Goal: Task Accomplishment & Management: Manage account settings

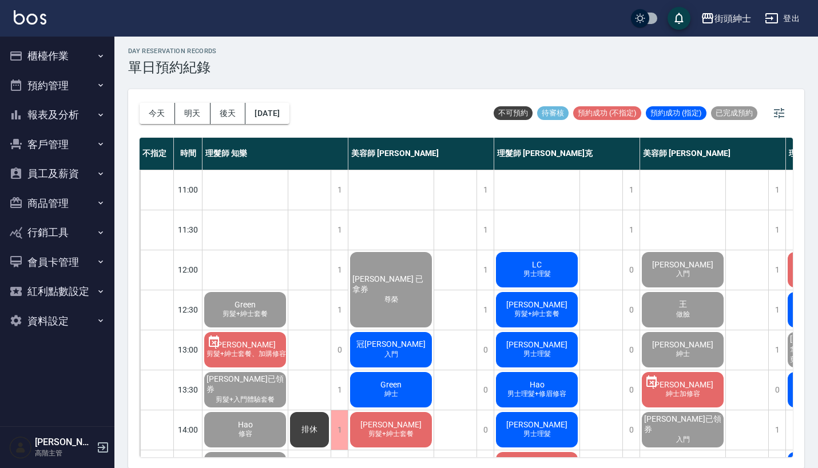
scroll to position [558, 145]
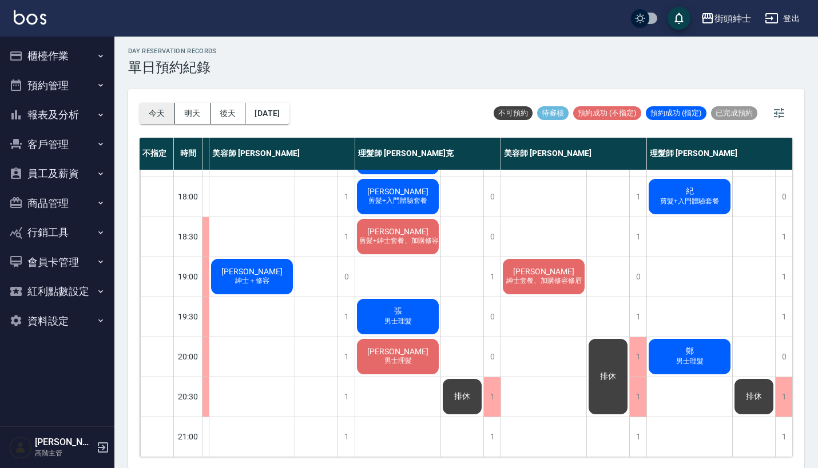
click at [146, 111] on button "今天" at bounding box center [156, 113] width 35 height 21
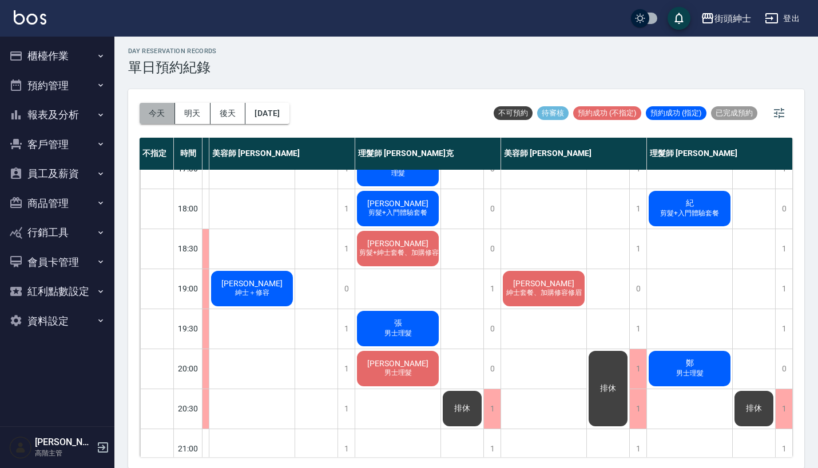
click at [150, 118] on button "今天" at bounding box center [156, 113] width 35 height 21
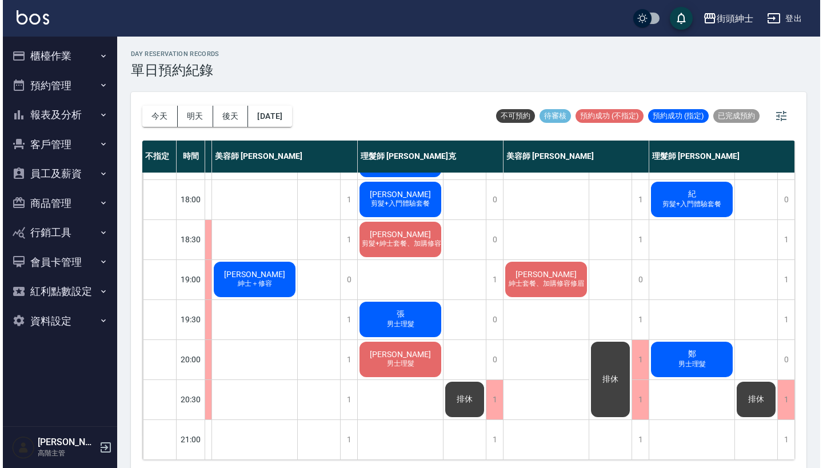
scroll to position [534, 145]
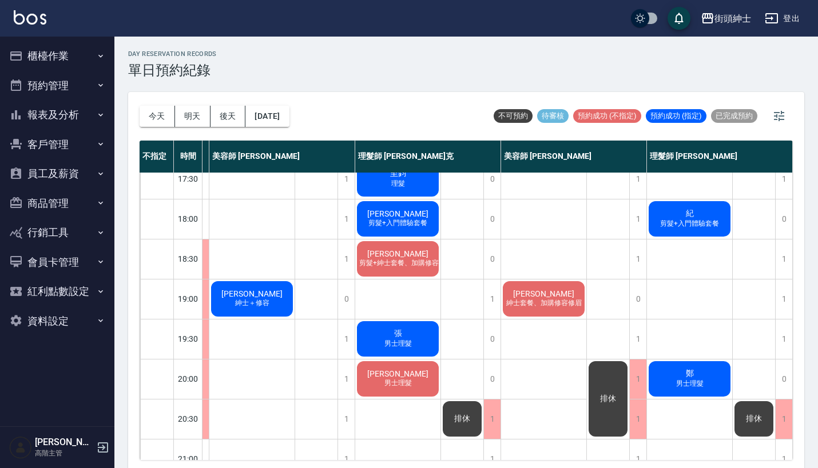
click at [540, 308] on span "紳士套餐、加購修容修眉" at bounding box center [544, 303] width 80 height 10
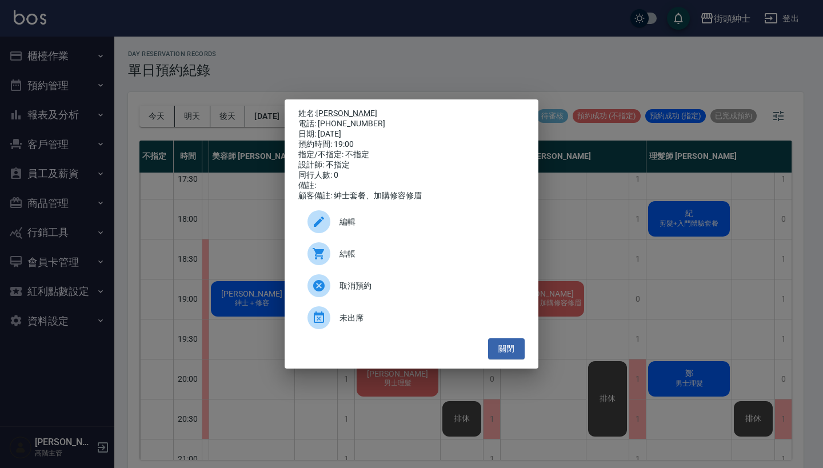
click at [405, 260] on span "結帳" at bounding box center [428, 254] width 176 height 12
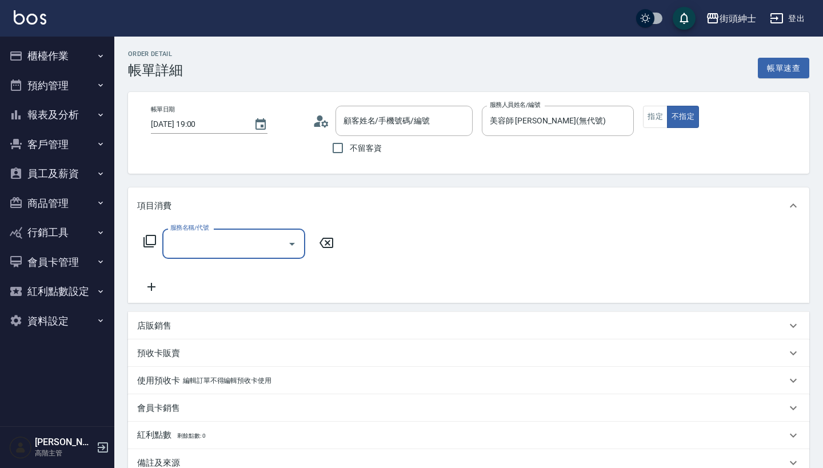
type input "徐宇辰/0968996903/null"
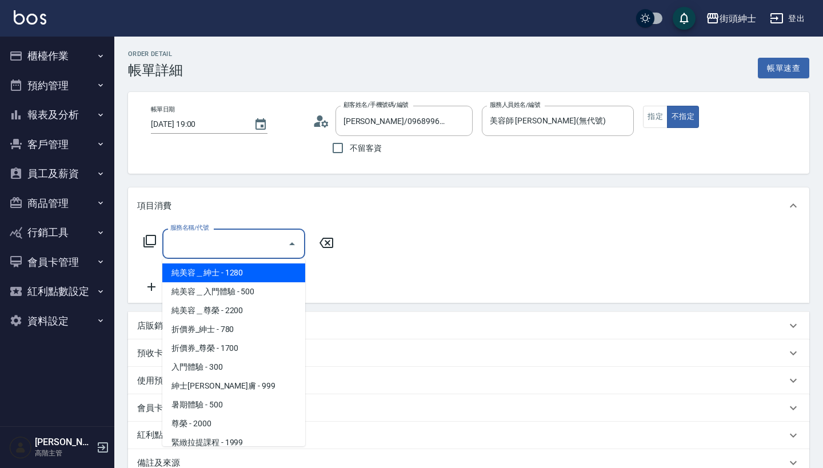
click at [209, 246] on input "服務名稱/代號" at bounding box center [225, 244] width 115 height 20
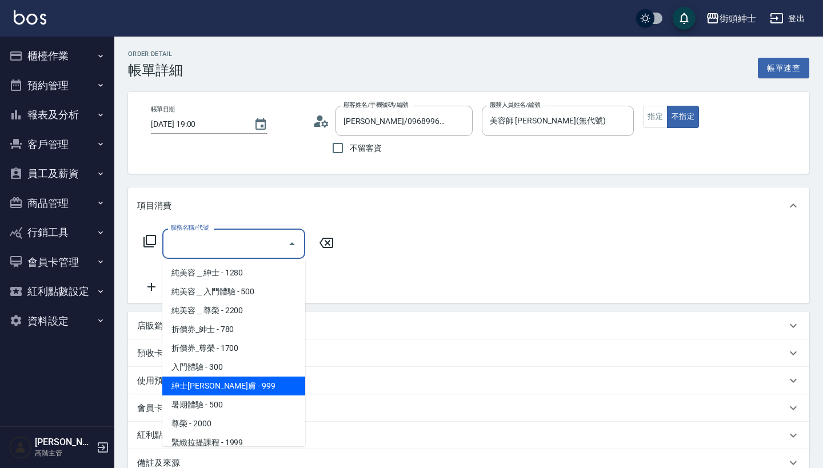
click at [232, 386] on span "紳士全效煥膚 - 999" at bounding box center [233, 386] width 143 height 19
type input "紳士全效煥膚"
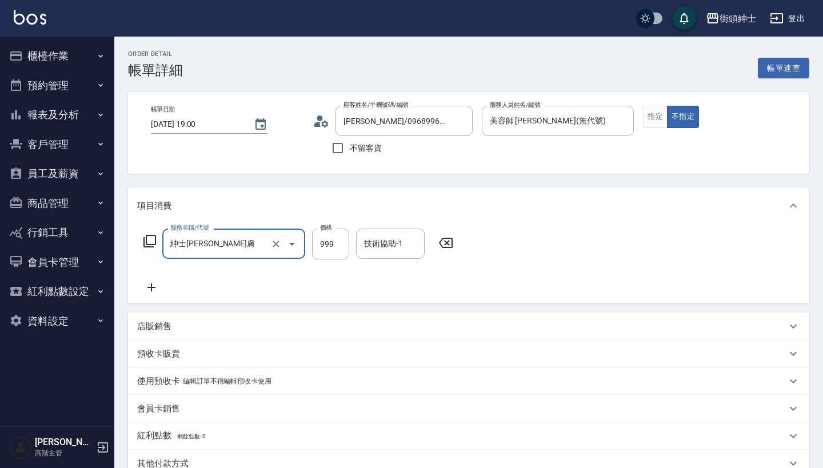
click at [148, 288] on icon at bounding box center [151, 288] width 29 height 14
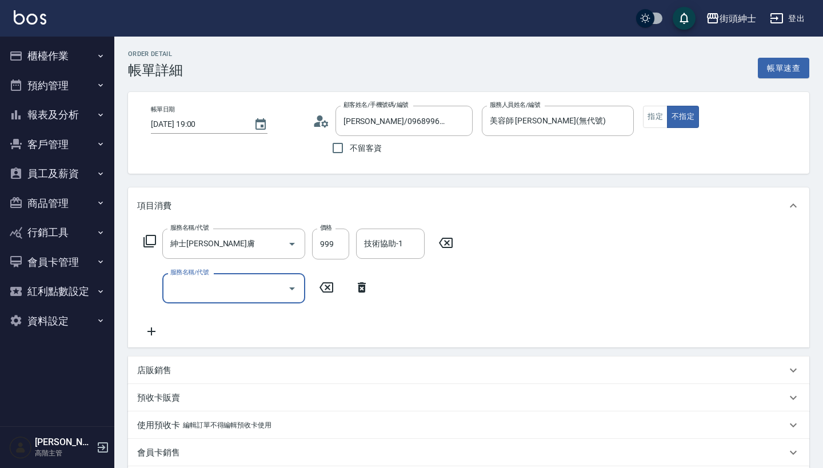
click at [252, 280] on input "服務名稱/代號" at bounding box center [225, 288] width 115 height 20
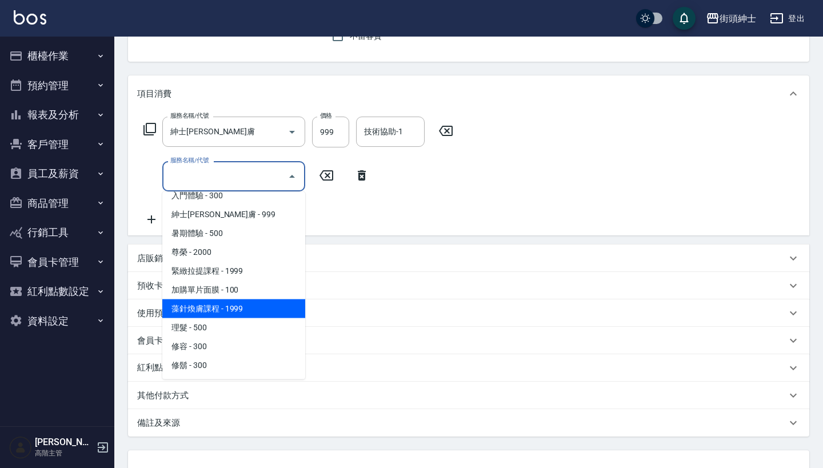
scroll to position [105, 0]
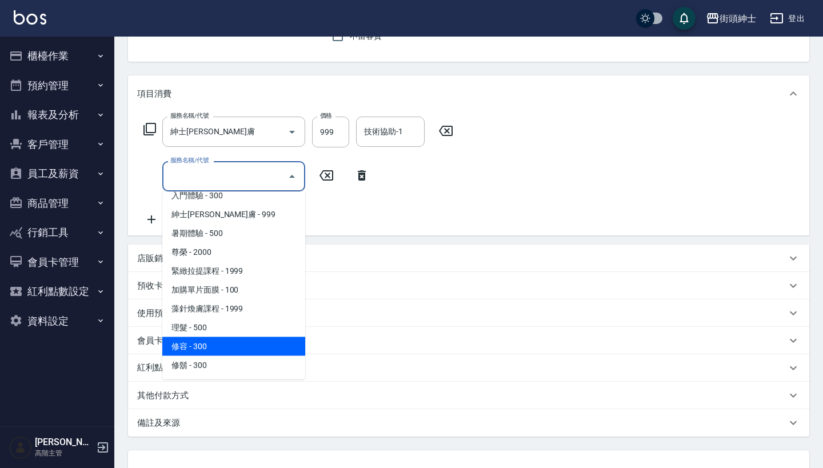
click at [240, 345] on span "修容 - 300" at bounding box center [233, 346] width 143 height 19
type input "修容(A03)"
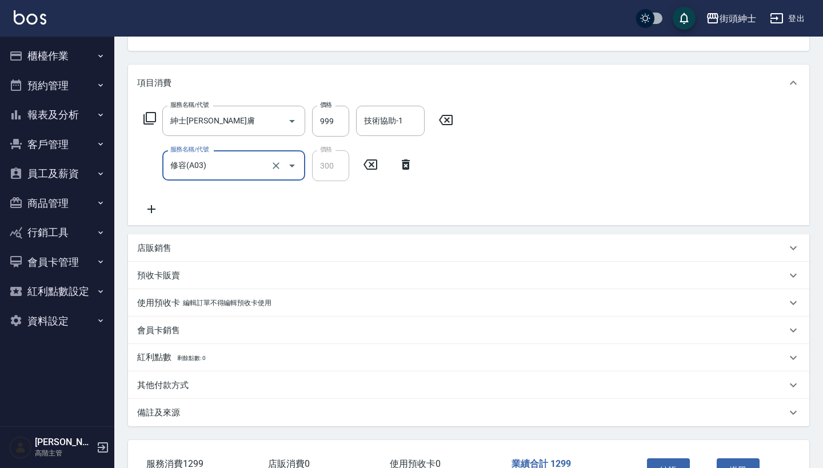
scroll to position [109, 0]
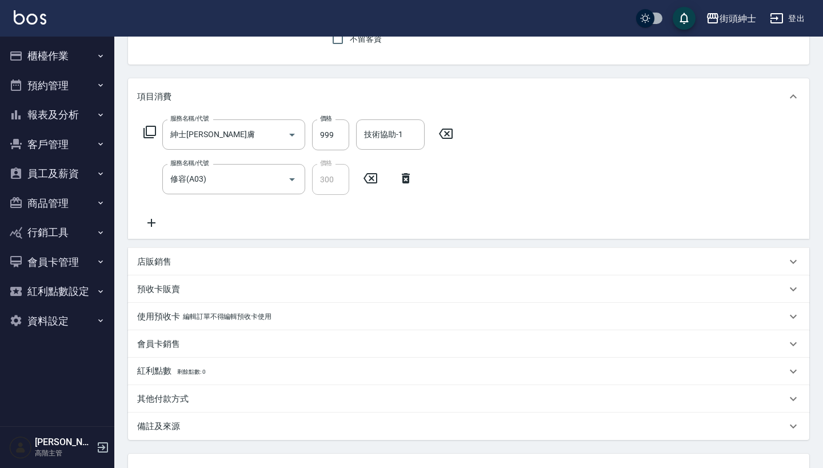
click at [366, 254] on div "店販銷售" at bounding box center [468, 261] width 681 height 27
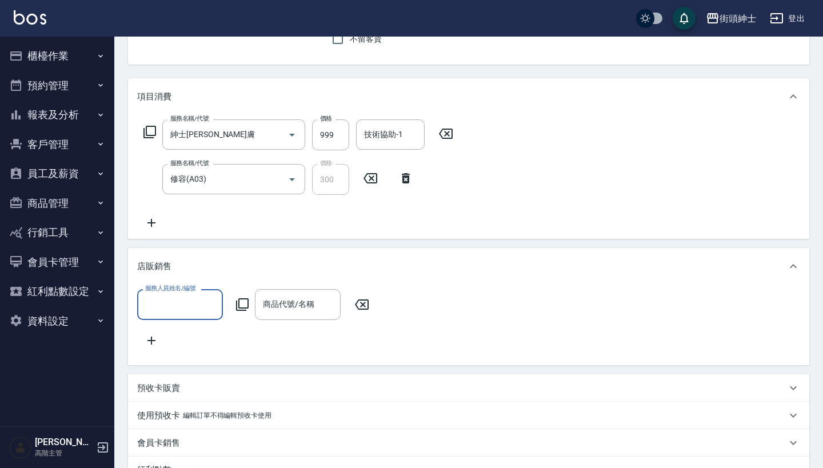
scroll to position [0, 0]
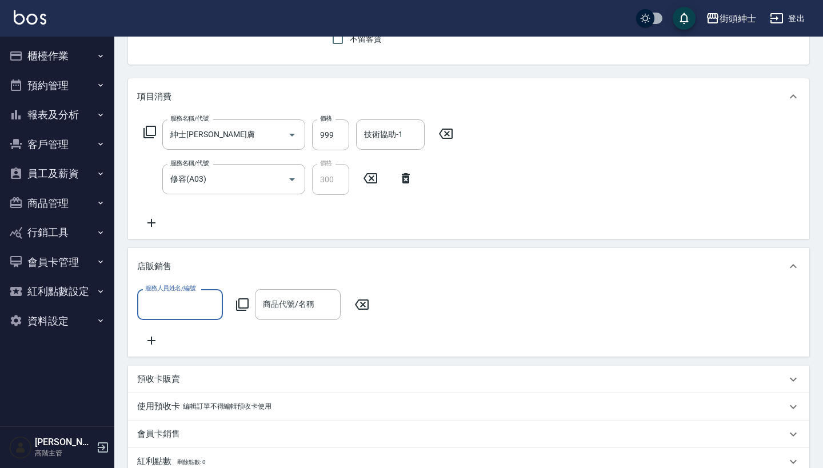
click at [154, 217] on icon at bounding box center [151, 223] width 29 height 14
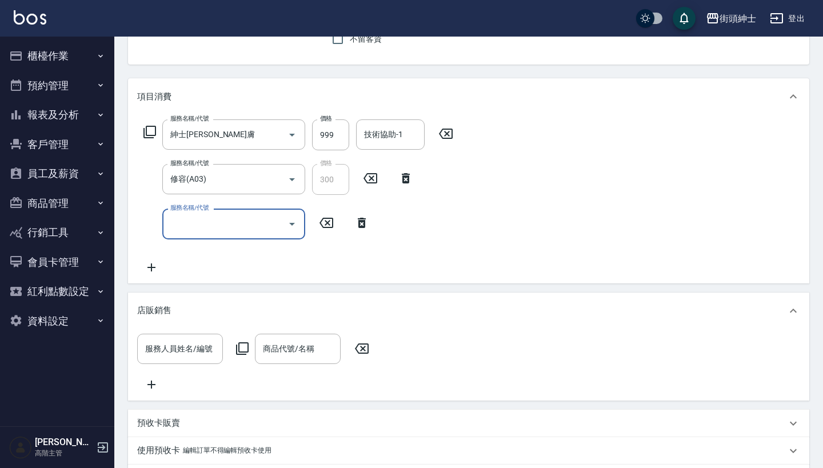
click at [198, 214] on input "服務名稱/代號" at bounding box center [225, 224] width 115 height 20
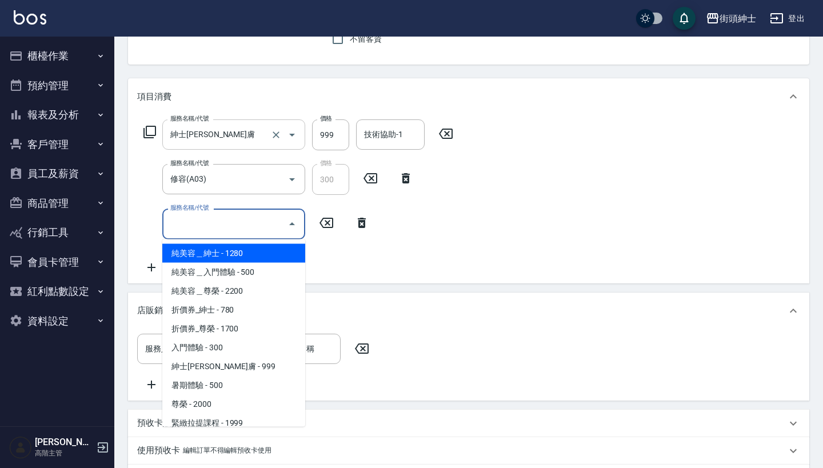
click at [217, 138] on input "紳士全效煥膚" at bounding box center [218, 135] width 101 height 20
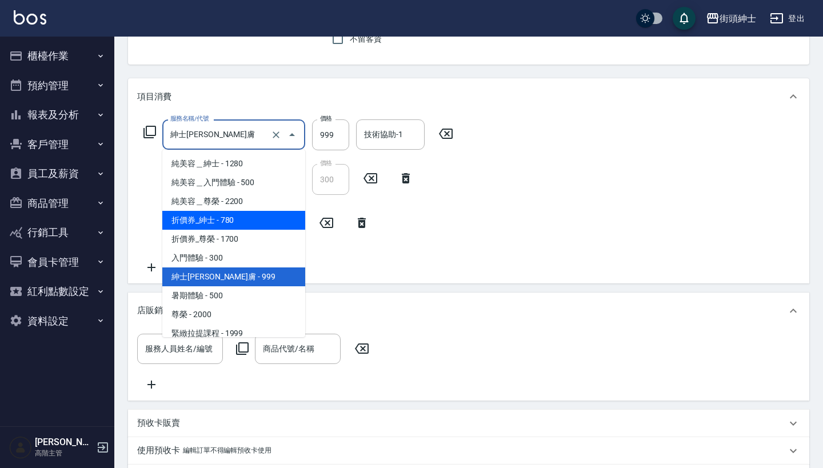
click at [237, 225] on span "折價券_紳士 - 780" at bounding box center [233, 220] width 143 height 19
type input "折價券_紳士"
type input "780"
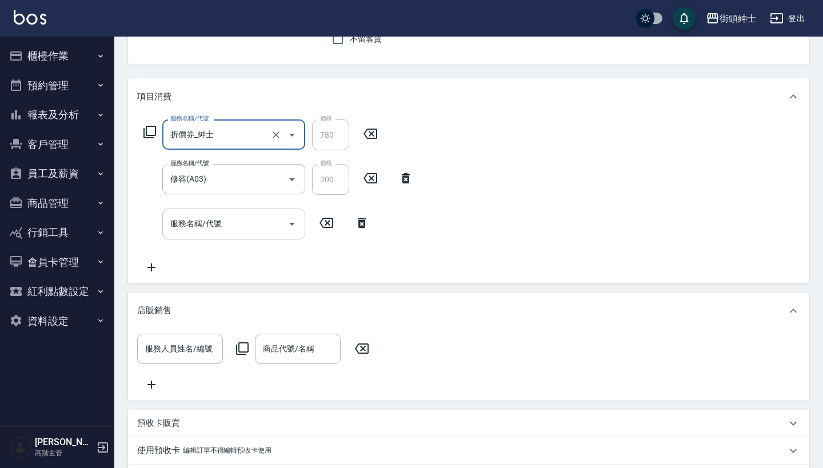
click at [214, 229] on input "服務名稱/代號" at bounding box center [225, 224] width 115 height 20
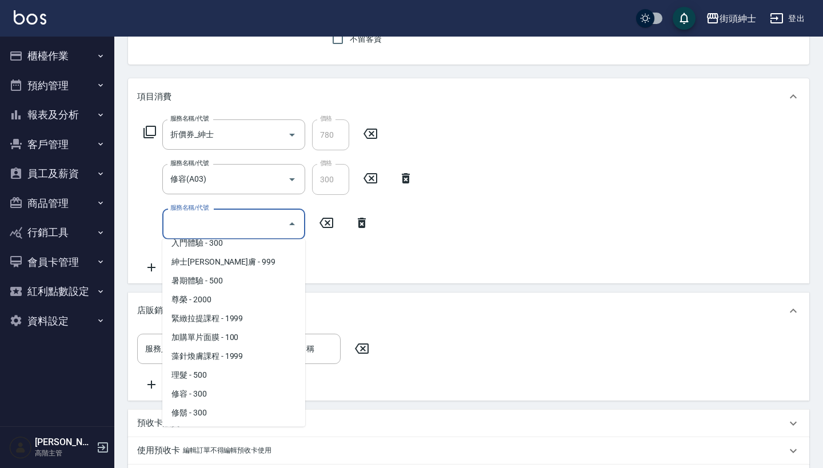
scroll to position [105, 0]
click at [236, 337] on span "加購單片面膜 - 100" at bounding box center [233, 337] width 143 height 19
type input "加購單片面膜"
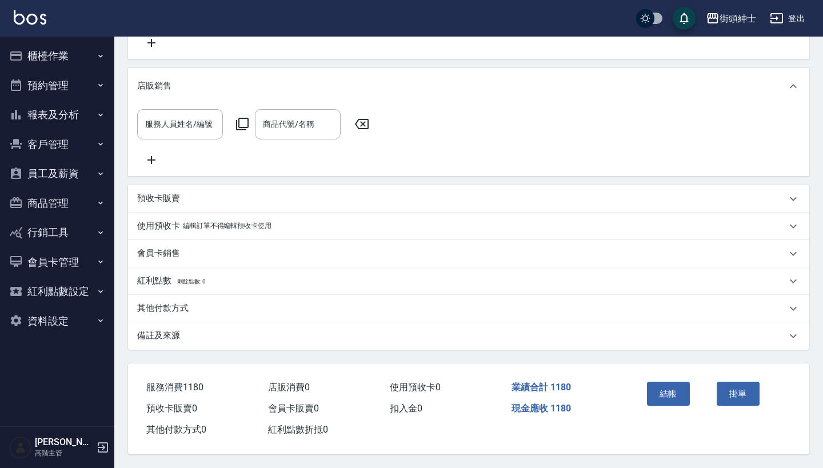
scroll to position [349, 0]
click at [672, 384] on button "結帳" at bounding box center [668, 394] width 43 height 24
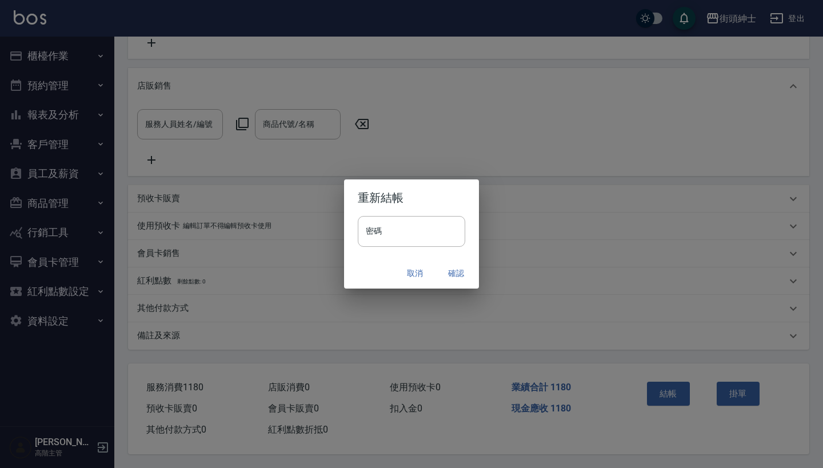
click at [457, 268] on button "確認" at bounding box center [456, 273] width 37 height 21
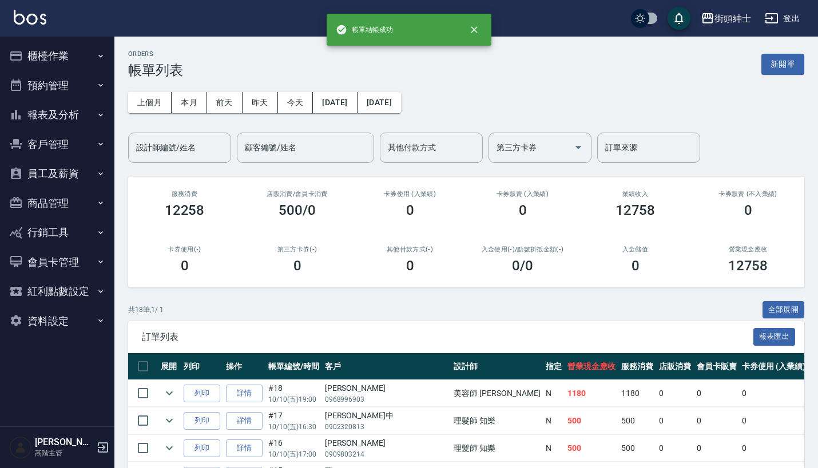
click at [70, 82] on button "預約管理" at bounding box center [57, 86] width 105 height 30
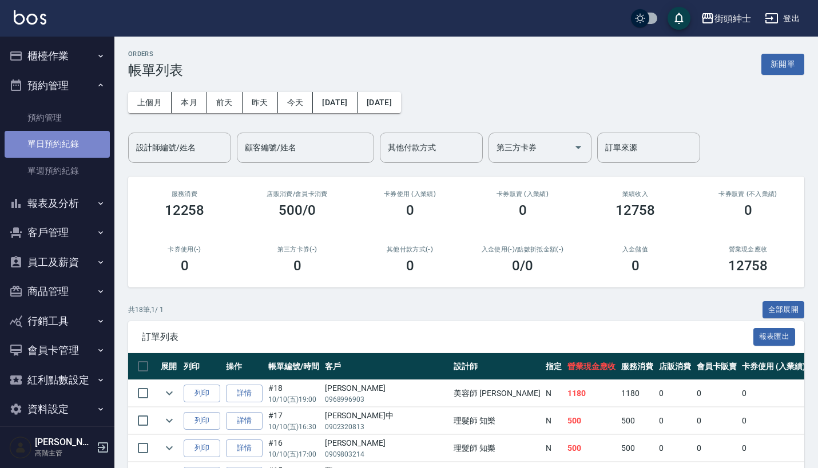
click at [71, 143] on link "單日預約紀錄" at bounding box center [57, 144] width 105 height 26
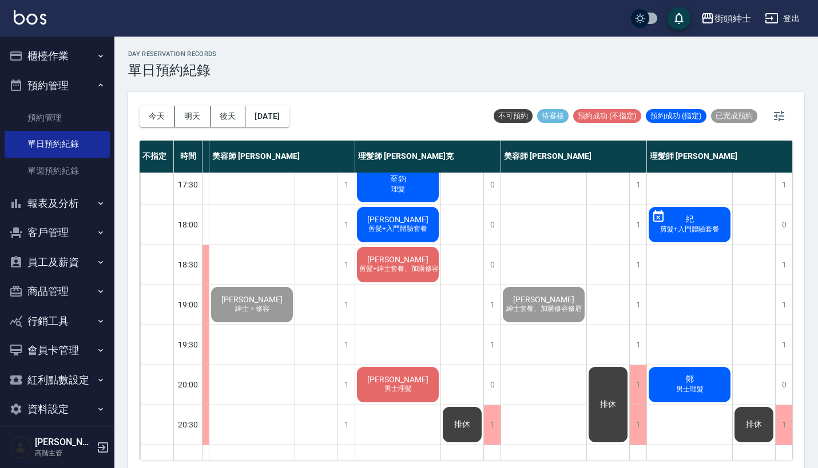
scroll to position [500, 145]
